Goal: Information Seeking & Learning: Find specific fact

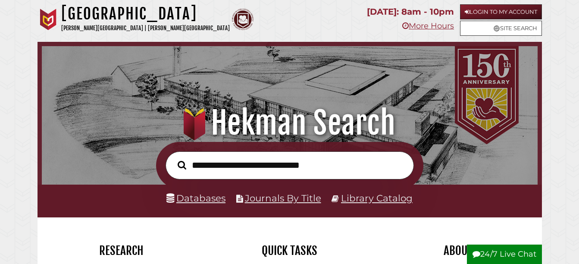
scroll to position [164, 491]
click at [217, 198] on link "Databases" at bounding box center [195, 197] width 59 height 11
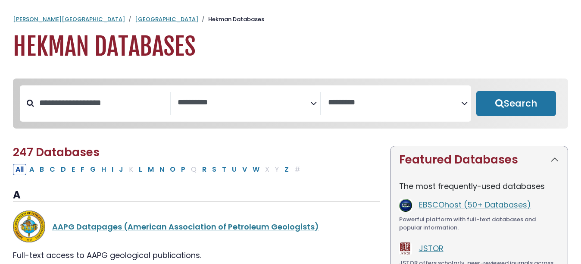
select select "Database Subject Filter"
select select "Database Vendors Filter"
click at [90, 99] on input "Search database by title or keyword" at bounding box center [102, 103] width 136 height 14
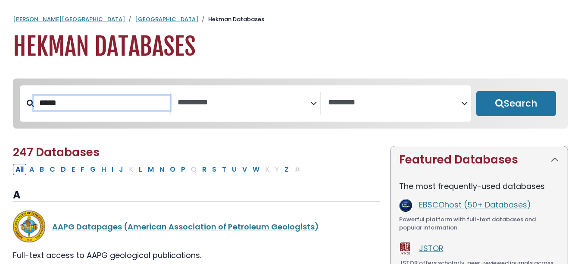
type input "*****"
click at [476, 91] on button "Search" at bounding box center [516, 103] width 80 height 25
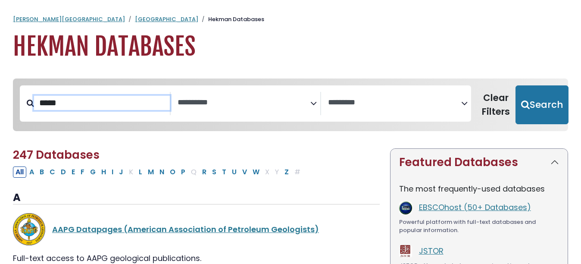
select select "Database Subject Filter"
select select "Database Vendors Filter"
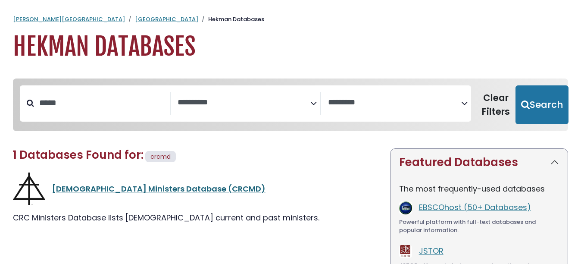
click at [136, 185] on link "[DEMOGRAPHIC_DATA] Ministers Database (CRCMD)" at bounding box center [158, 188] width 213 height 11
